Goal: Task Accomplishment & Management: Use online tool/utility

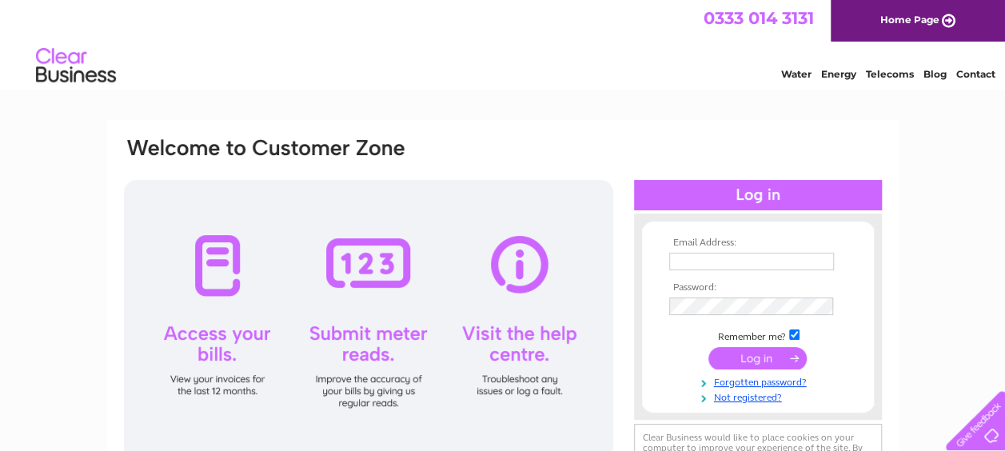
type input "[EMAIL_ADDRESS][DOMAIN_NAME]"
click at [765, 360] on input "submit" at bounding box center [758, 358] width 98 height 22
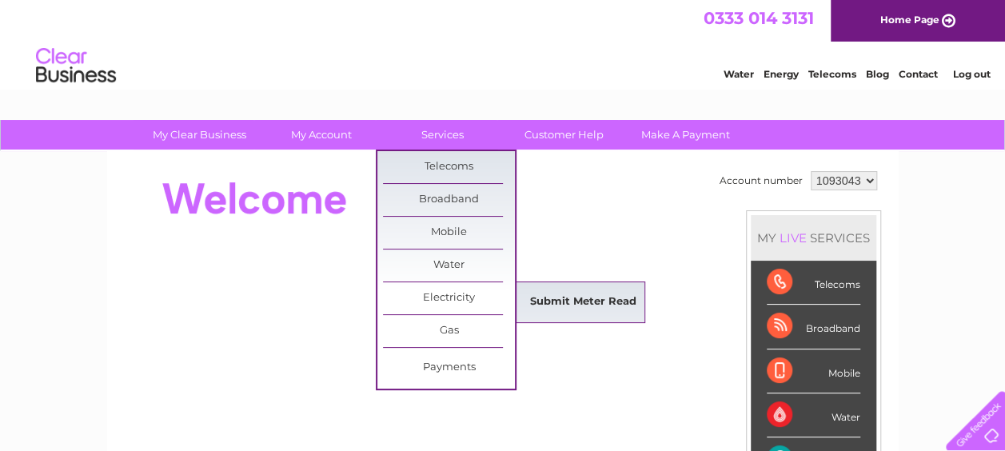
click at [538, 298] on link "Submit Meter Read" at bounding box center [583, 302] width 132 height 32
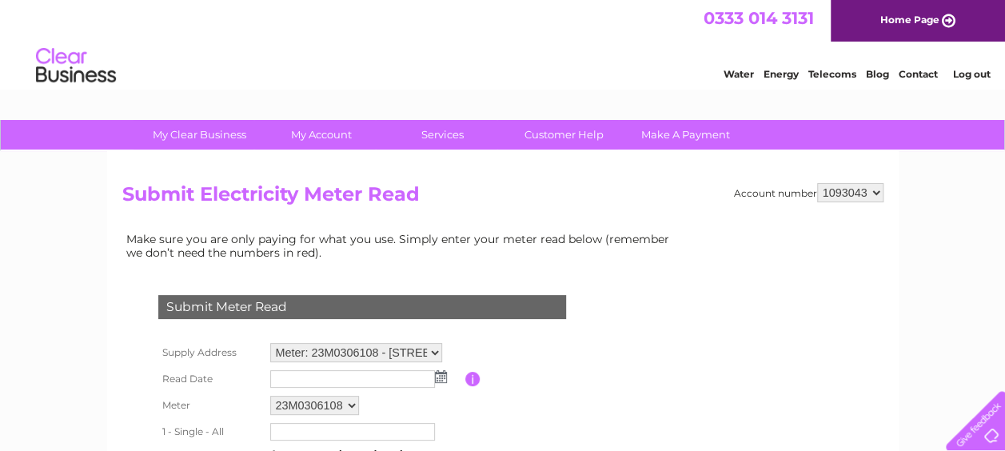
click at [878, 185] on select "1093043 1094237 1115582" at bounding box center [850, 192] width 66 height 19
select select "1094237"
click at [817, 183] on select "1093043 1094237 1115582" at bounding box center [850, 192] width 66 height 19
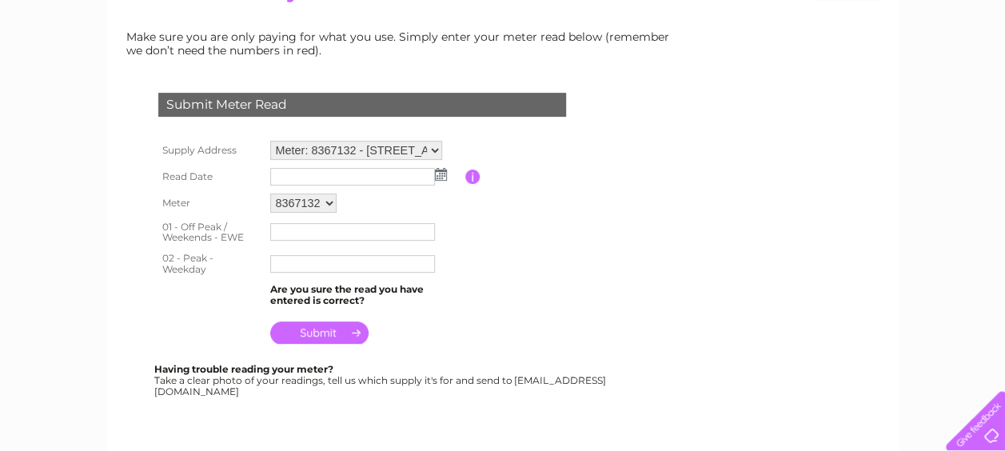
scroll to position [240, 0]
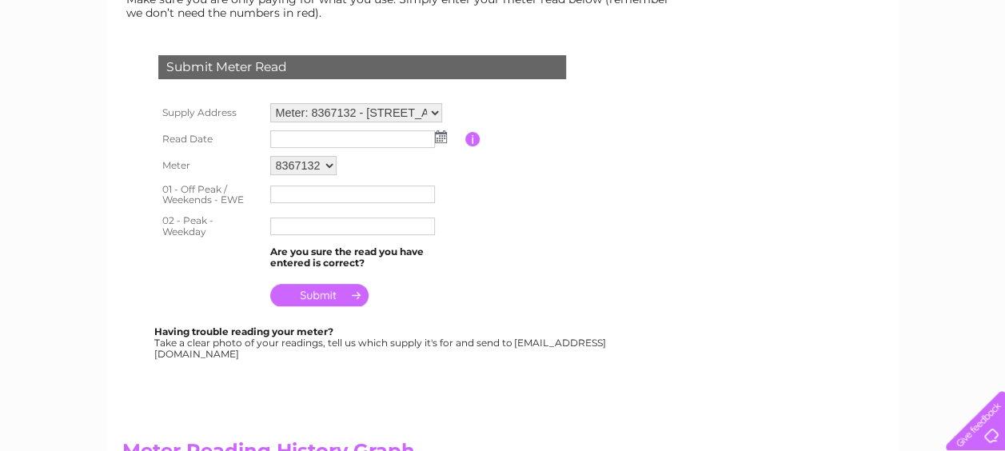
click at [438, 136] on img at bounding box center [441, 136] width 12 height 13
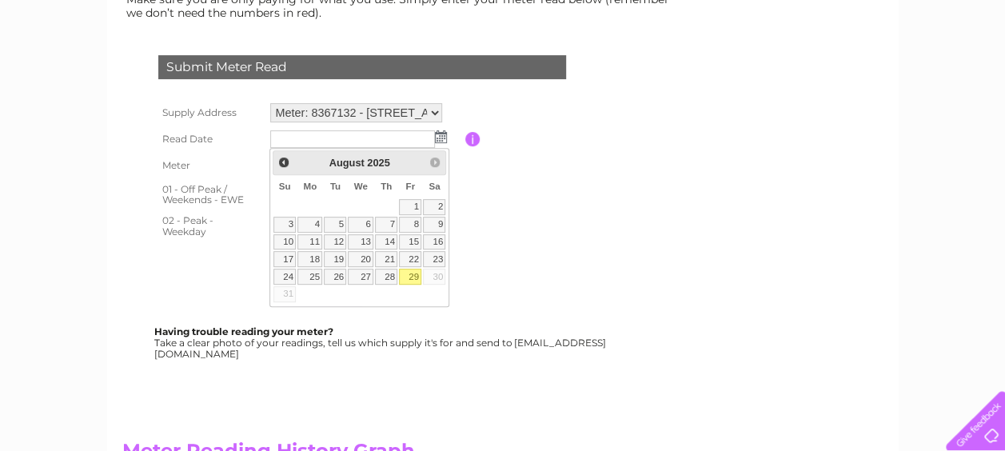
click at [405, 272] on link "29" at bounding box center [410, 277] width 22 height 16
type input "[DATE]"
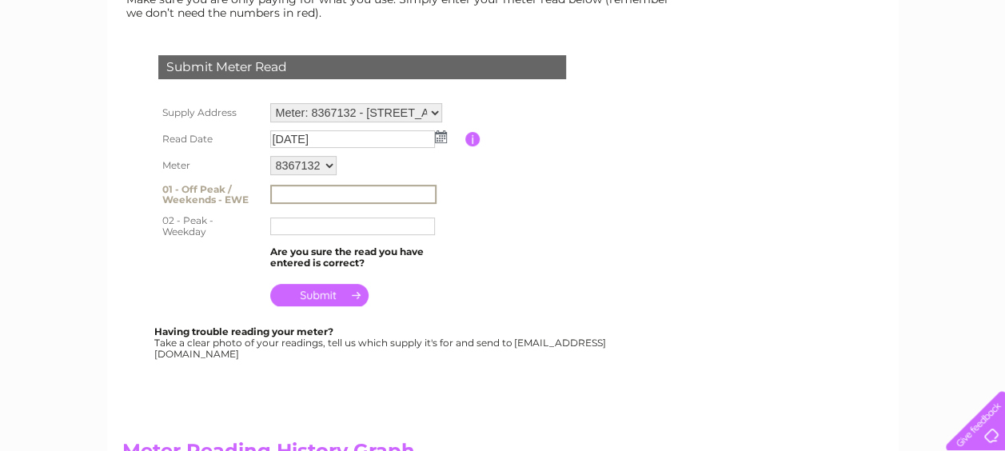
click at [282, 194] on input "text" at bounding box center [353, 194] width 166 height 19
type input "55308"
click at [277, 226] on input "text" at bounding box center [353, 226] width 166 height 19
type input "41669"
click at [323, 296] on input "submit" at bounding box center [319, 295] width 98 height 22
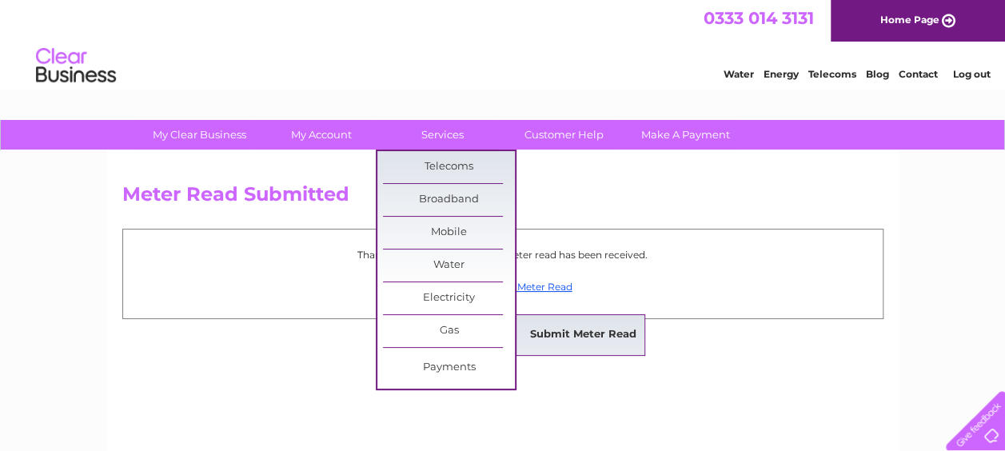
click at [547, 328] on link "Submit Meter Read" at bounding box center [583, 335] width 132 height 32
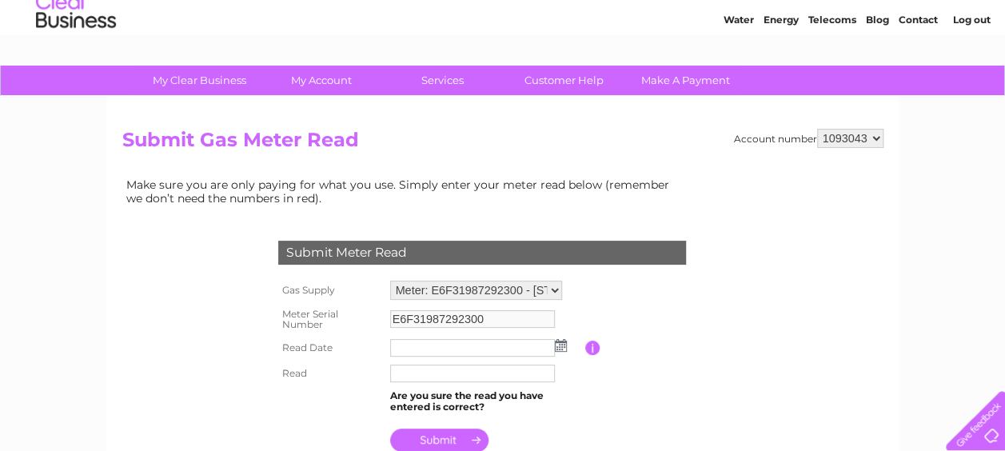
scroll to position [80, 0]
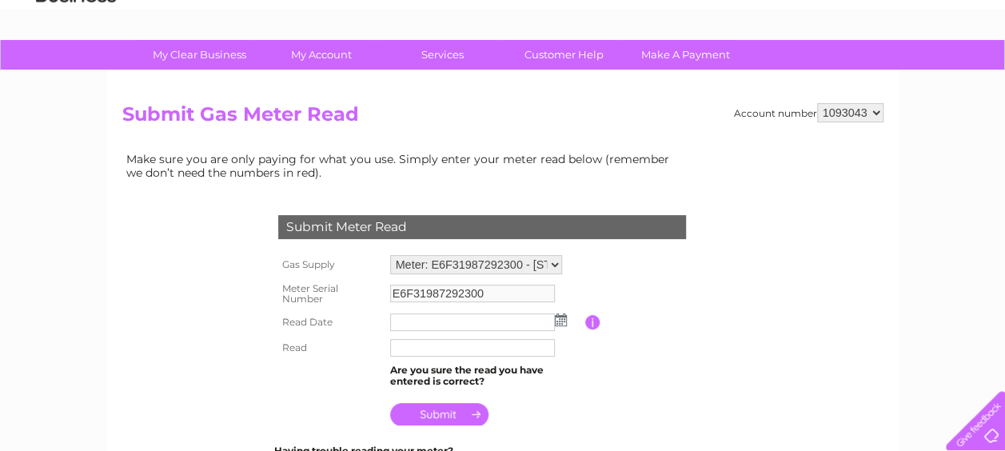
click at [881, 106] on select "1093043 1094237 1115582" at bounding box center [850, 112] width 66 height 19
select select "1094237"
click at [817, 103] on select "1093043 1094237 1115582" at bounding box center [850, 112] width 66 height 19
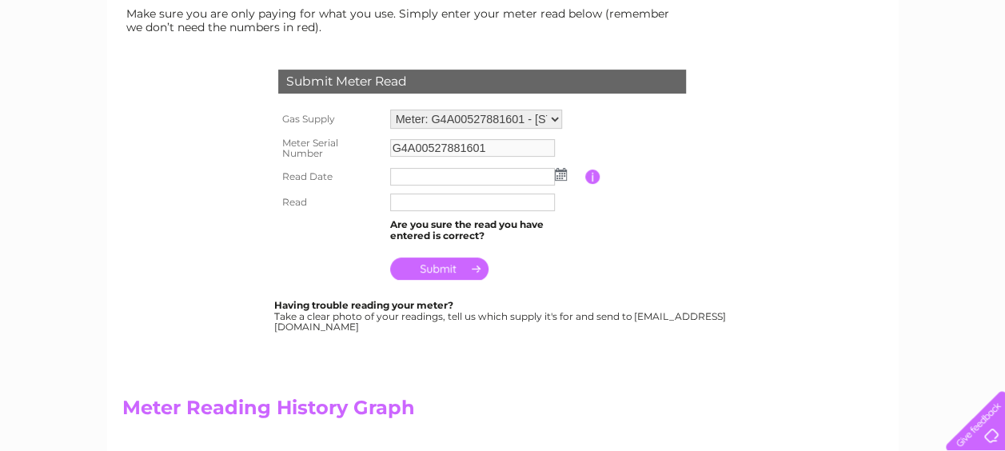
scroll to position [240, 0]
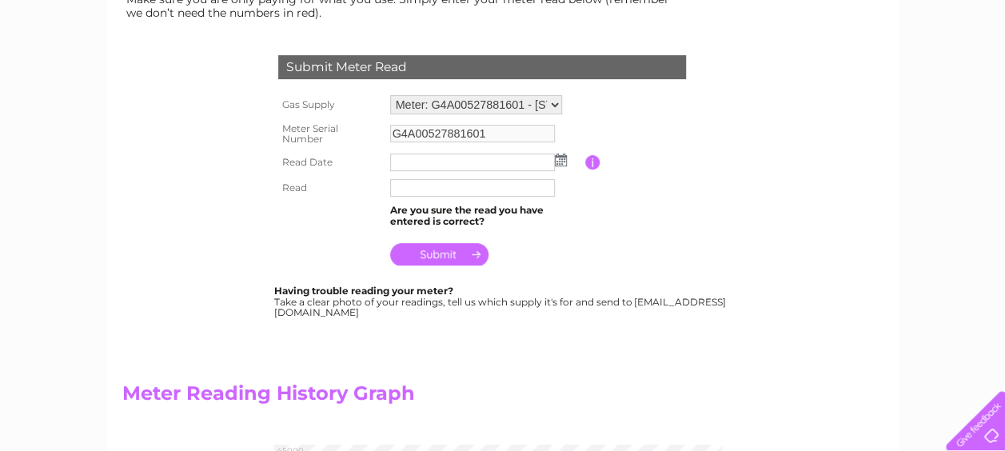
click at [558, 157] on img at bounding box center [561, 160] width 12 height 13
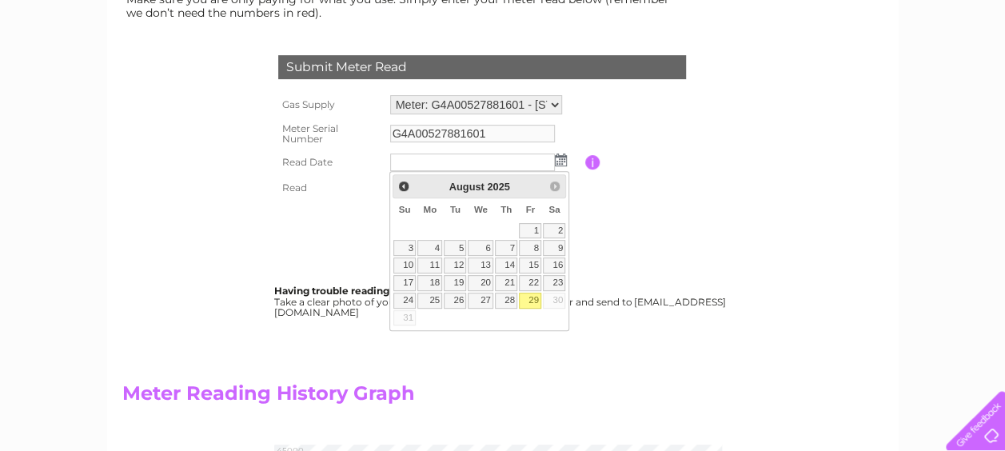
click at [532, 296] on link "29" at bounding box center [530, 301] width 22 height 16
type input "2025/08/29"
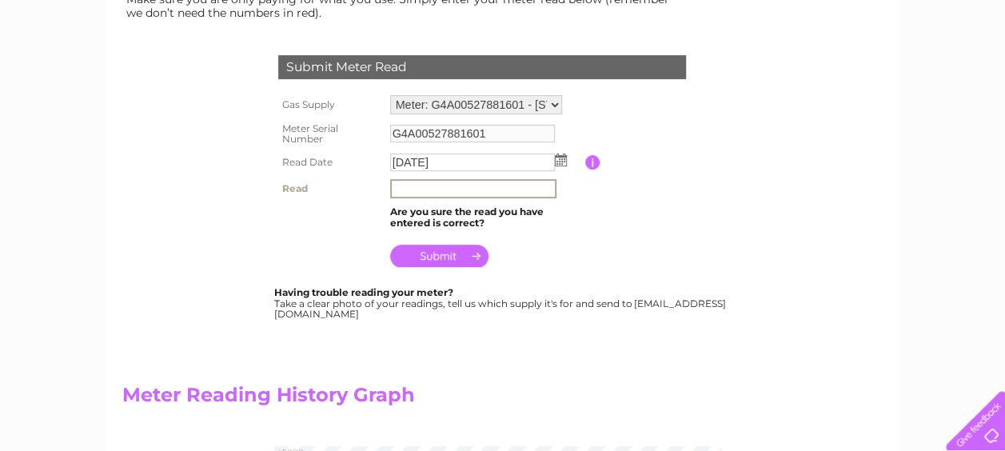
click at [406, 187] on input "text" at bounding box center [473, 188] width 166 height 19
type input "42408"
click at [443, 254] on input "submit" at bounding box center [439, 254] width 98 height 22
